Goal: Check status: Check status

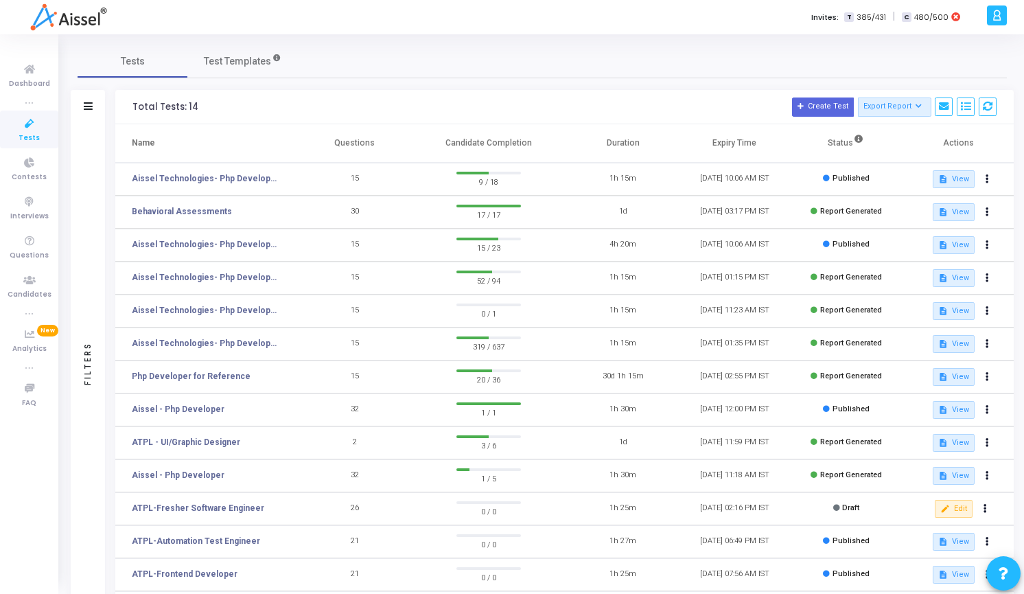
click at [406, 58] on div "Tests Test Templates" at bounding box center [542, 61] width 929 height 33
click at [181, 174] on link "Aissel Technologies- Php Developer-" at bounding box center [205, 178] width 146 height 12
click at [249, 249] on link "Aissel Technologies- Php Developer-" at bounding box center [205, 244] width 146 height 12
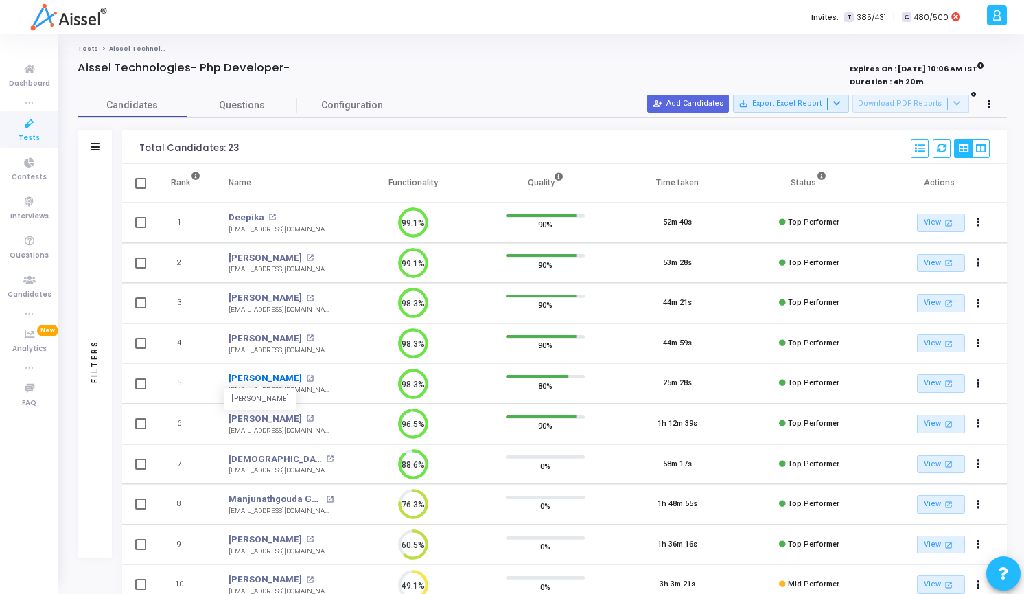
click at [255, 380] on link "[PERSON_NAME]" at bounding box center [265, 378] width 73 height 14
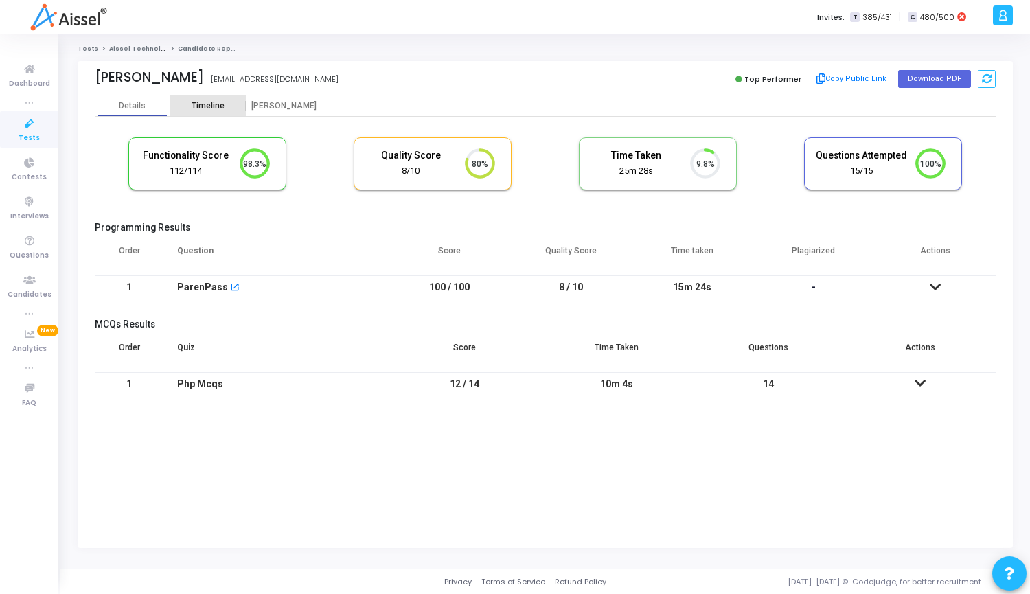
click at [211, 108] on div "Timeline" at bounding box center [208, 106] width 33 height 10
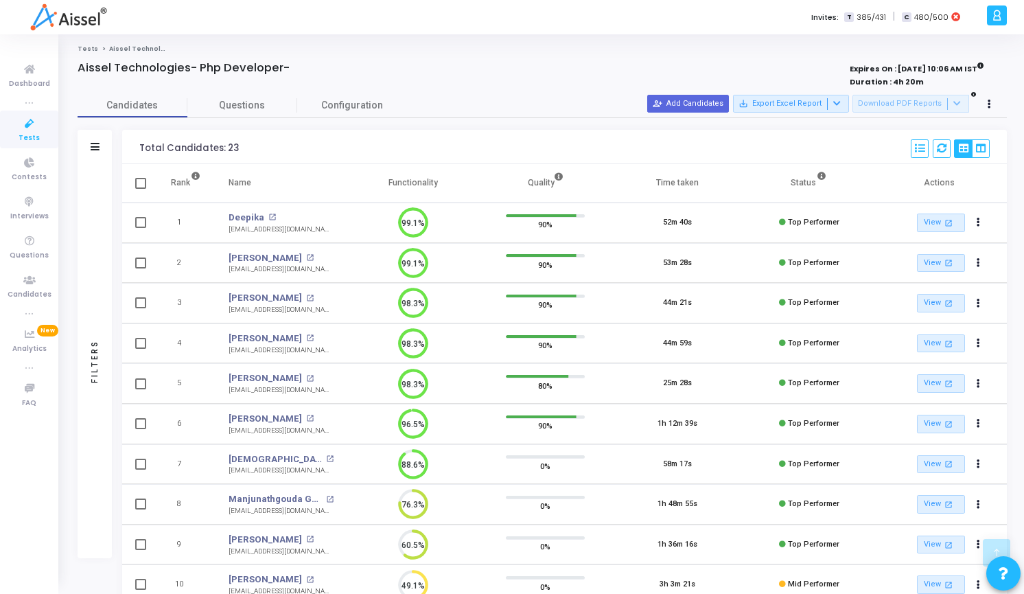
scroll to position [286, 0]
